Goal: Information Seeking & Learning: Learn about a topic

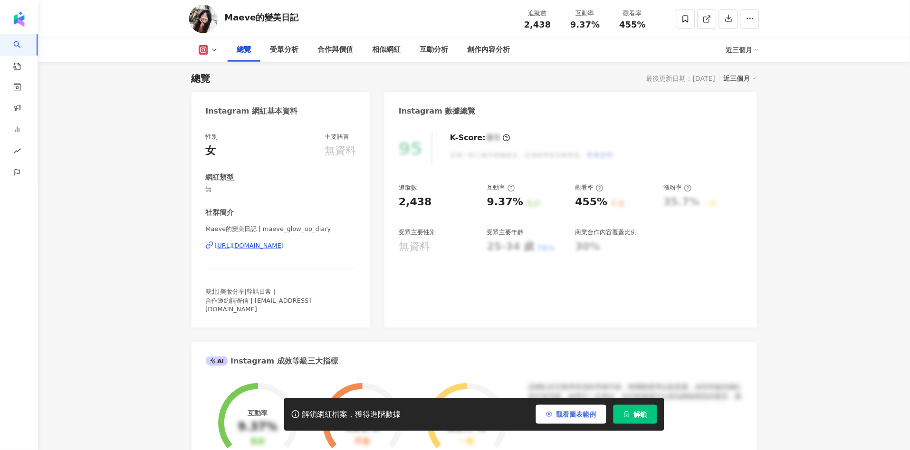
click at [574, 413] on span "觀看圖表範例" at bounding box center [577, 415] width 40 height 8
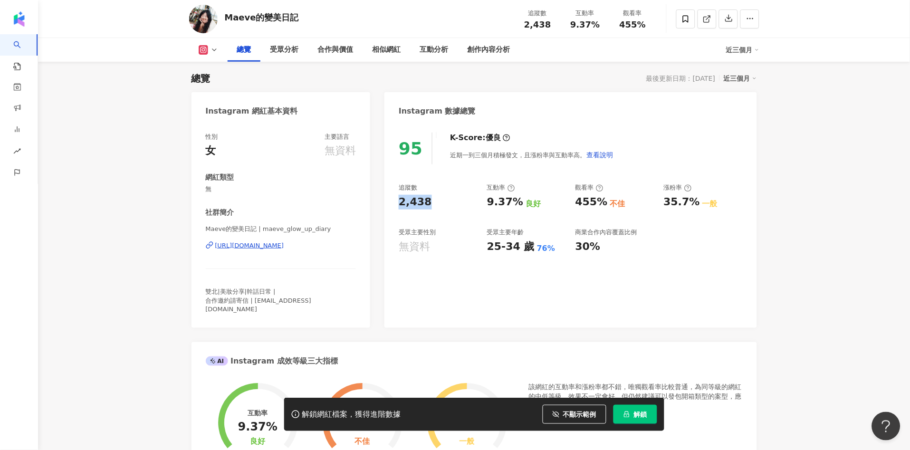
drag, startPoint x: 399, startPoint y: 201, endPoint x: 426, endPoint y: 199, distance: 27.2
click at [426, 199] on div "2,438" at bounding box center [415, 202] width 33 height 15
click at [484, 208] on div "追蹤數 2,438 互動率 9.37% 良好 觀看率 455% 不佳 漲粉率 35.7% 一般 受眾主要性別 無資料 受眾主要年齡 25-34 歲 76% 商…" at bounding box center [571, 218] width 344 height 70
drag, startPoint x: 486, startPoint y: 201, endPoint x: 517, endPoint y: 203, distance: 31.0
click at [517, 203] on div "追蹤數 2,438 互動率 9.37% 良好 觀看率 455% 不佳 漲粉率 35.7% 一般 受眾主要性別 無資料 受眾主要年齡 25-34 歲 76% 商…" at bounding box center [571, 218] width 344 height 70
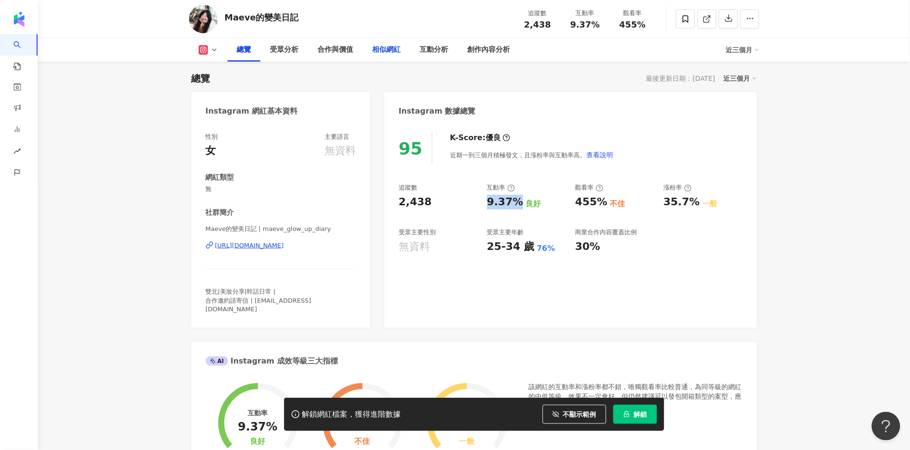
copy div "9.37%"
drag, startPoint x: 557, startPoint y: 197, endPoint x: 569, endPoint y: 201, distance: 12.2
click at [557, 196] on div "9.37% 良好" at bounding box center [526, 202] width 79 height 15
drag, startPoint x: 585, startPoint y: 202, endPoint x: 600, endPoint y: 205, distance: 15.4
click at [600, 205] on div "追蹤數 2,438 互動率 9.37% 良好 觀看率 455% 不佳 漲粉率 35.7% 一般 受眾主要性別 無資料 受眾主要年齡 25-34 歲 76% 商…" at bounding box center [571, 218] width 344 height 70
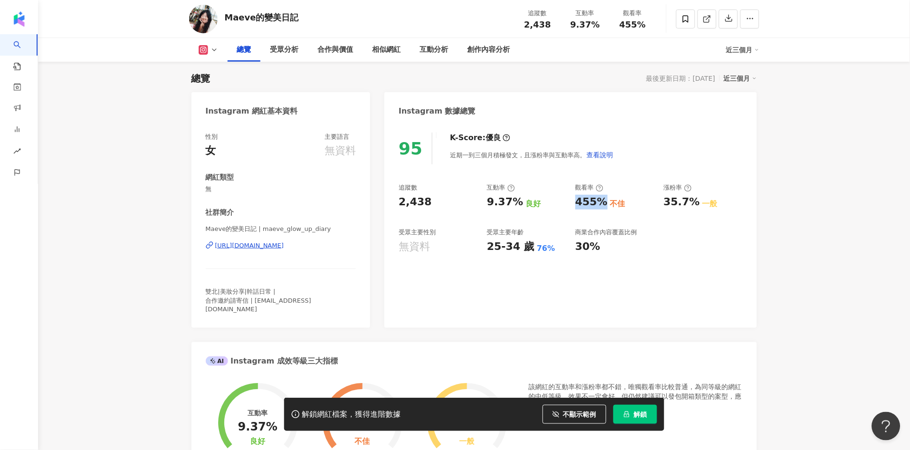
copy div "455%"
click at [434, 54] on div "互動分析" at bounding box center [434, 49] width 29 height 11
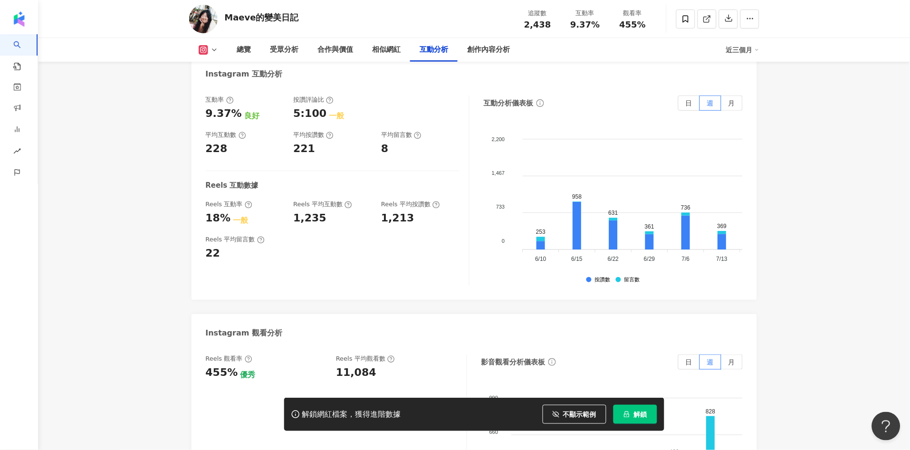
scroll to position [1969, 0]
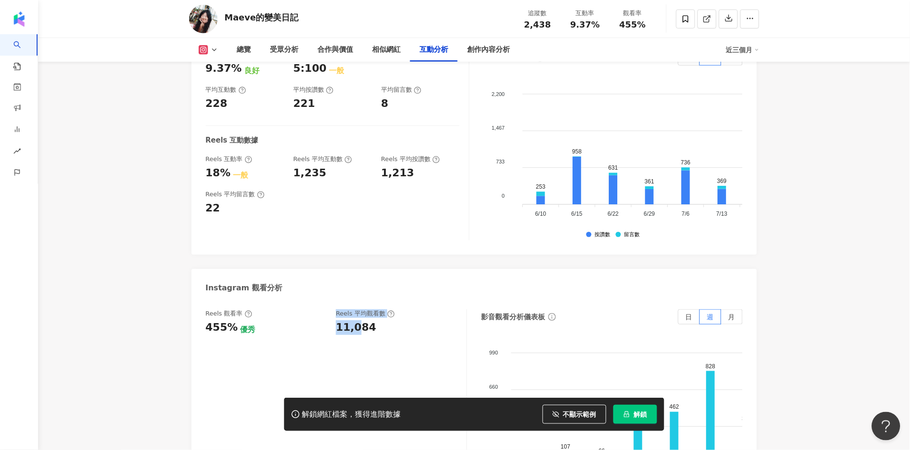
drag, startPoint x: 335, startPoint y: 305, endPoint x: 327, endPoint y: 303, distance: 8.3
click at [358, 309] on div "Reels 觀看率 455% 優秀 [PERSON_NAME] 平均觀看數 11,084" at bounding box center [331, 322] width 251 height 26
click at [327, 320] on div "455% 優秀" at bounding box center [266, 327] width 121 height 15
drag, startPoint x: 336, startPoint y: 307, endPoint x: 343, endPoint y: 64, distance: 243.5
click at [367, 309] on div "Reels 觀看率 455% 優秀 [PERSON_NAME] 平均觀看數 11,084" at bounding box center [331, 322] width 251 height 26
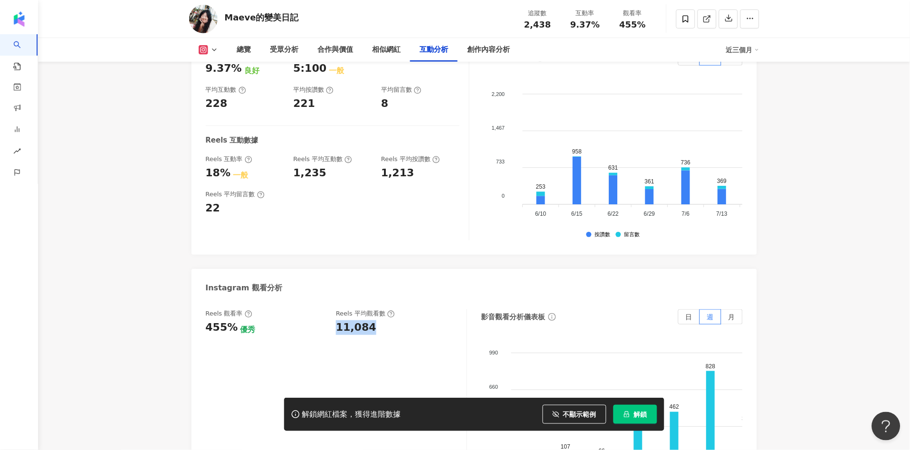
copy div "11,084"
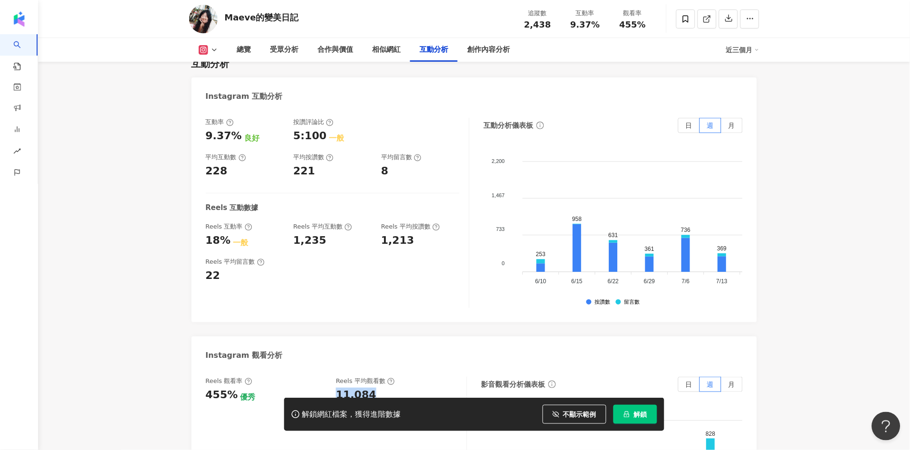
scroll to position [1811, 0]
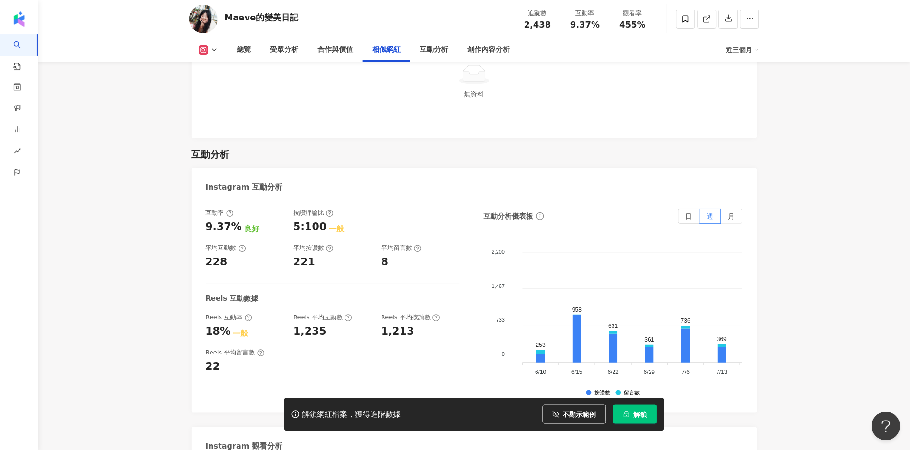
drag, startPoint x: 850, startPoint y: 225, endPoint x: 705, endPoint y: 145, distance: 165.7
